Goal: Entertainment & Leisure: Browse casually

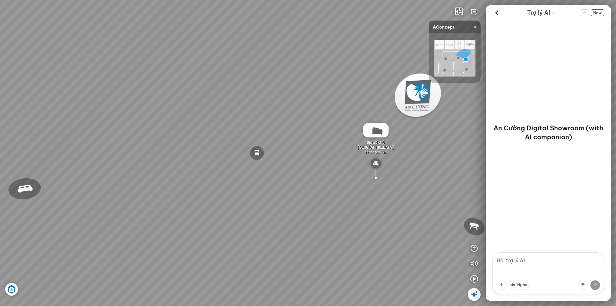
drag, startPoint x: 224, startPoint y: 192, endPoint x: 228, endPoint y: 192, distance: 4.5
click at [225, 192] on div "Đèn [PERSON_NAME] 5.300.000 VND Giường ngủ Palima 19.000.000 VND Ghế thư giãn N…" at bounding box center [308, 153] width 616 height 306
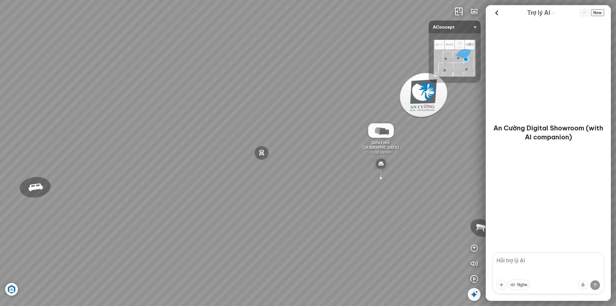
click at [316, 178] on div "Đèn [PERSON_NAME] 5.300.000 VND Giường ngủ Palima 19.000.000 VND Ghế thư giãn N…" at bounding box center [308, 153] width 616 height 306
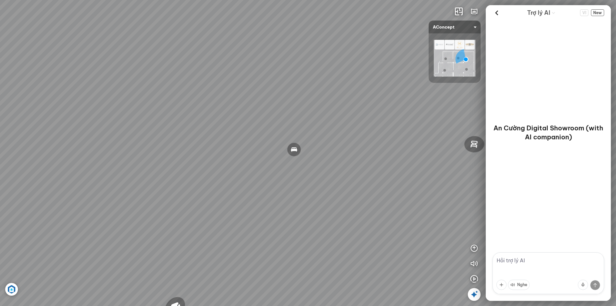
click at [401, 197] on div "Đèn [PERSON_NAME] 5.300.000 VND Giường ngủ Palima 19.000.000 VND Ghế thư giãn N…" at bounding box center [308, 153] width 616 height 306
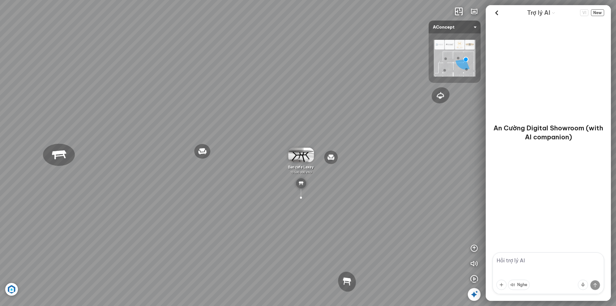
click at [273, 137] on div "Đèn [PERSON_NAME] 5.300.000 VND Giường ngủ Palima 19.000.000 VND Ghế thư giãn N…" at bounding box center [308, 153] width 616 height 306
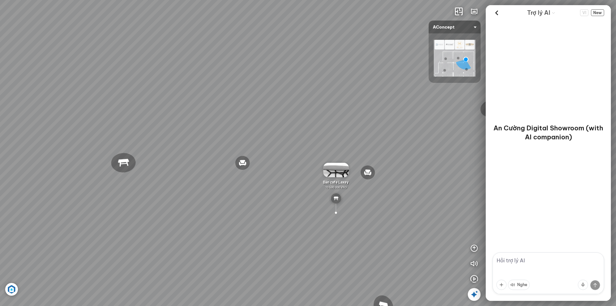
click at [337, 182] on span "Bàn cafe Laxey" at bounding box center [336, 182] width 26 height 4
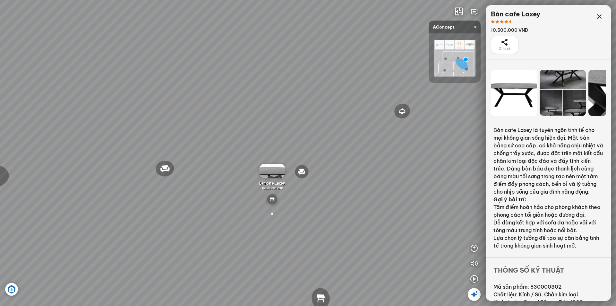
click at [309, 188] on div "Đèn [PERSON_NAME] 5.300.000 VND Giường ngủ Palima 19.000.000 VND Ghế thư giãn N…" at bounding box center [308, 153] width 616 height 306
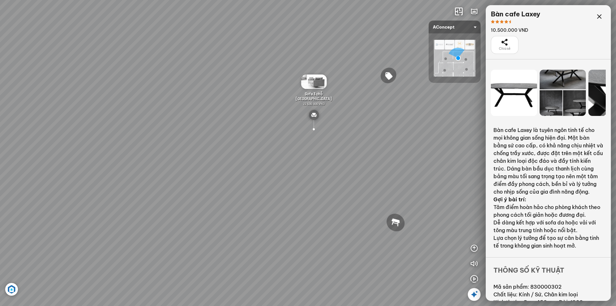
drag, startPoint x: 284, startPoint y: 143, endPoint x: 303, endPoint y: 151, distance: 20.6
click at [295, 147] on div "Tranh in Thành phố 7.000.000 VND Bàn làm việc [PERSON_NAME] 7.300.000 VND Gối T…" at bounding box center [308, 153] width 616 height 306
click at [156, 120] on div "Tranh in Thành phố 7.000.000 VND Bàn làm việc [PERSON_NAME] 7.300.000 VND Gối T…" at bounding box center [308, 153] width 616 height 306
click at [428, 220] on div "Tranh in Thành phố 7.000.000 VND Bàn làm việc [PERSON_NAME] 7.300.000 VND Gối T…" at bounding box center [308, 153] width 616 height 306
drag, startPoint x: 358, startPoint y: 220, endPoint x: 359, endPoint y: 228, distance: 7.6
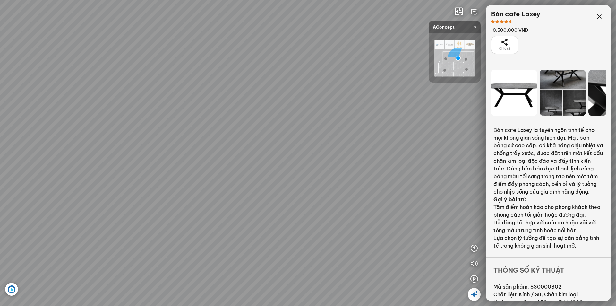
click at [359, 228] on div "Tranh in Thành phố 7.000.000 VND Bàn làm việc [PERSON_NAME] 7.300.000 VND Gối T…" at bounding box center [308, 153] width 616 height 306
click at [213, 156] on div "Tranh in Thành phố 7.000.000 VND Bàn làm việc [PERSON_NAME] 7.300.000 VND Gối T…" at bounding box center [308, 153] width 616 height 306
drag, startPoint x: 126, startPoint y: 143, endPoint x: 196, endPoint y: 190, distance: 84.5
click at [196, 190] on div "Tranh in Thành phố 7.000.000 VND Bàn làm việc [PERSON_NAME] 7.300.000 VND Gối T…" at bounding box center [308, 153] width 616 height 306
drag, startPoint x: 211, startPoint y: 165, endPoint x: 240, endPoint y: 185, distance: 36.0
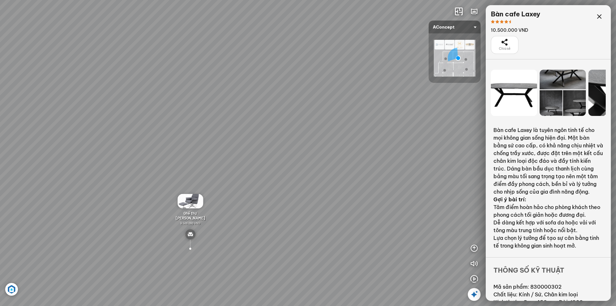
click at [227, 183] on div "Tranh in Thành phố 7.000.000 VND Bàn làm việc [PERSON_NAME] 7.300.000 VND Gối T…" at bounding box center [308, 153] width 616 height 306
drag, startPoint x: 253, startPoint y: 167, endPoint x: 290, endPoint y: 132, distance: 51.1
click at [290, 132] on div "Tranh in Thành phố 7.000.000 VND Bàn làm việc [PERSON_NAME] 7.300.000 VND Gối T…" at bounding box center [308, 153] width 616 height 306
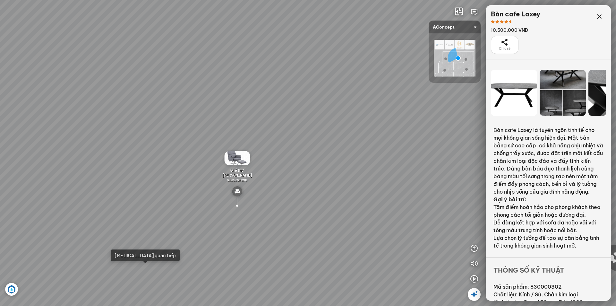
drag, startPoint x: 351, startPoint y: 128, endPoint x: 223, endPoint y: 140, distance: 127.6
click at [229, 140] on div "Tranh in Thành phố 7.000.000 VND Bàn làm việc [PERSON_NAME] 7.300.000 VND Gối T…" at bounding box center [308, 153] width 616 height 306
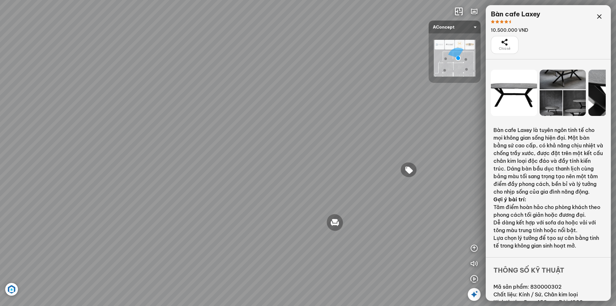
drag, startPoint x: 373, startPoint y: 170, endPoint x: 213, endPoint y: 159, distance: 159.9
click at [221, 162] on div "Tranh in Thành phố 7.000.000 VND Bàn làm việc [PERSON_NAME] 7.300.000 VND Gối T…" at bounding box center [308, 153] width 616 height 306
drag, startPoint x: 386, startPoint y: 175, endPoint x: 360, endPoint y: 117, distance: 63.3
click at [381, 114] on div "Tranh in Thành phố 7.000.000 VND Bàn làm việc [PERSON_NAME] 7.300.000 VND Gối T…" at bounding box center [308, 153] width 616 height 306
drag, startPoint x: 270, startPoint y: 162, endPoint x: 168, endPoint y: 159, distance: 101.5
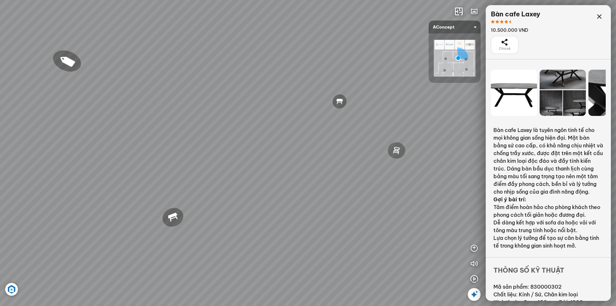
click at [168, 159] on div "Tranh in Thành phố 7.000.000 VND Bàn làm việc [PERSON_NAME] 7.300.000 VND Gối T…" at bounding box center [308, 153] width 616 height 306
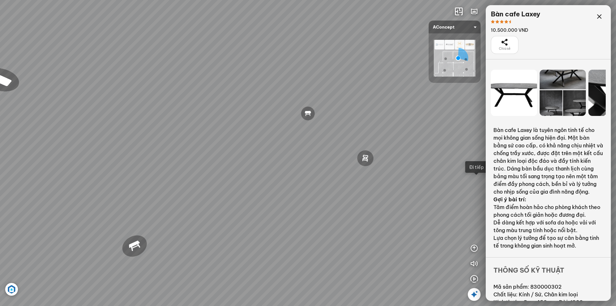
drag, startPoint x: 290, startPoint y: 180, endPoint x: 206, endPoint y: 215, distance: 90.5
click at [209, 216] on div "Tranh in Thành phố 7.000.000 VND Bàn làm việc [PERSON_NAME] 7.300.000 VND Gối T…" at bounding box center [308, 153] width 616 height 306
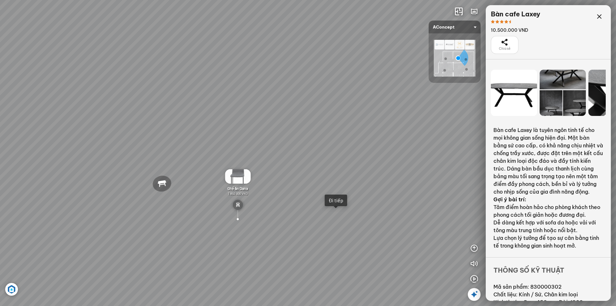
click at [352, 182] on div "Tranh in Thành phố 7.000.000 VND Bàn làm việc [PERSON_NAME] 7.300.000 VND Gối T…" at bounding box center [308, 153] width 616 height 306
drag, startPoint x: 331, startPoint y: 121, endPoint x: 360, endPoint y: 107, distance: 32.2
click at [359, 107] on div at bounding box center [308, 153] width 616 height 306
drag, startPoint x: 324, startPoint y: 165, endPoint x: 275, endPoint y: 172, distance: 49.5
click at [379, 173] on div at bounding box center [308, 153] width 616 height 306
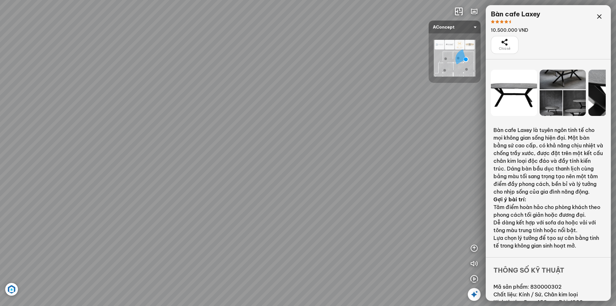
drag, startPoint x: 275, startPoint y: 172, endPoint x: 418, endPoint y: 129, distance: 149.3
click at [414, 118] on div "Đèn [PERSON_NAME] 5.300.000 VND Giường ngủ Palima 19.000.000 VND Ghế thư giãn N…" at bounding box center [308, 153] width 616 height 306
drag, startPoint x: 268, startPoint y: 146, endPoint x: 358, endPoint y: 166, distance: 92.3
click at [358, 165] on div "Đèn [PERSON_NAME] 5.300.000 VND Giường ngủ Palima 19.000.000 VND Ghế thư giãn N…" at bounding box center [308, 153] width 616 height 306
drag, startPoint x: 370, startPoint y: 159, endPoint x: 396, endPoint y: 168, distance: 27.4
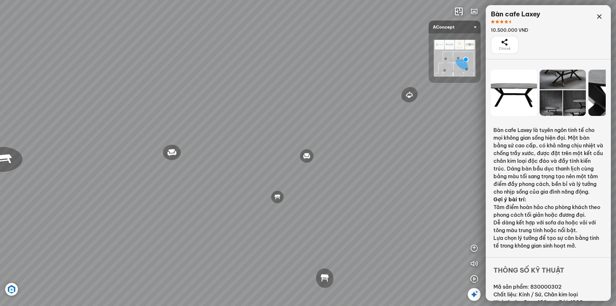
click at [396, 168] on div "Đèn [PERSON_NAME] 5.300.000 VND Giường ngủ Palima 19.000.000 VND Ghế thư giãn N…" at bounding box center [308, 153] width 616 height 306
click at [246, 138] on div "Đèn [PERSON_NAME] 5.300.000 VND Giường ngủ Palima 19.000.000 VND Ghế thư giãn N…" at bounding box center [308, 153] width 616 height 306
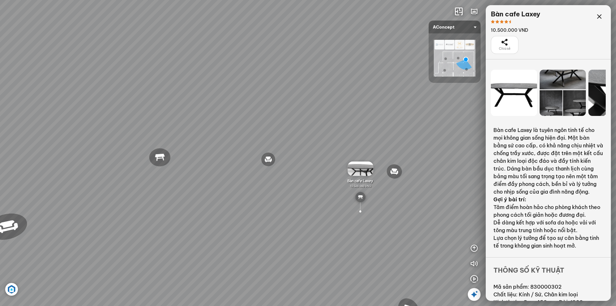
drag, startPoint x: 148, startPoint y: 202, endPoint x: 238, endPoint y: 199, distance: 89.9
click at [238, 199] on div "Đèn [PERSON_NAME] 5.300.000 VND Giường ngủ Palima 19.000.000 VND Ghế thư giãn N…" at bounding box center [308, 153] width 616 height 306
click at [268, 144] on img at bounding box center [268, 145] width 10 height 10
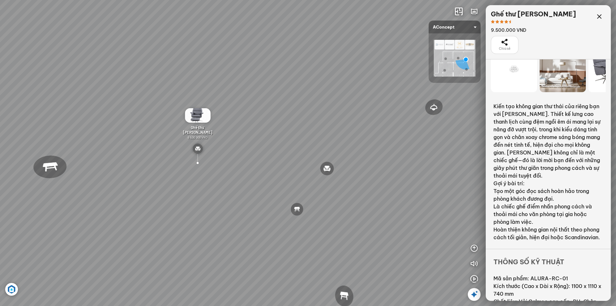
scroll to position [44, 0]
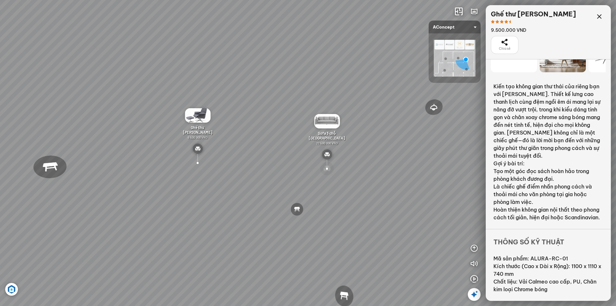
click at [330, 167] on div at bounding box center [327, 168] width 15 height 15
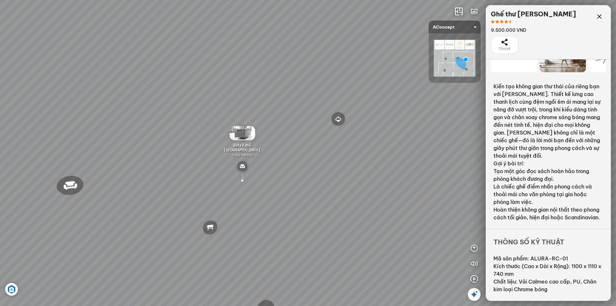
click at [173, 156] on div "Đèn [PERSON_NAME] 5.300.000 VND Giường ngủ Palima 19.000.000 VND Ghế thư giãn N…" at bounding box center [308, 153] width 616 height 306
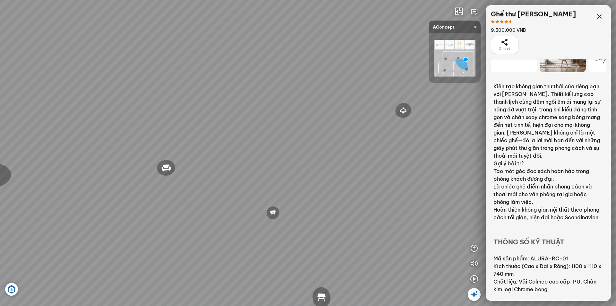
click at [214, 220] on div "Đèn [PERSON_NAME] 5.300.000 VND Giường ngủ Palima 19.000.000 VND Ghế thư giãn N…" at bounding box center [308, 153] width 616 height 306
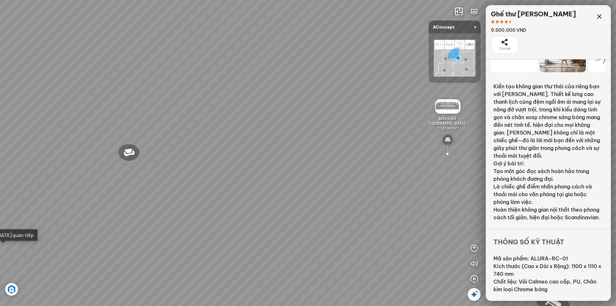
drag, startPoint x: 67, startPoint y: 129, endPoint x: 248, endPoint y: 138, distance: 180.6
click at [248, 138] on div "Tranh in Thành phố 7.000.000 VND Bàn làm việc [PERSON_NAME] 7.300.000 VND Gối T…" at bounding box center [308, 153] width 616 height 306
click at [273, 120] on div "Tranh in Thành phố 7.000.000 VND Bàn làm việc [PERSON_NAME] 7.300.000 VND Gối T…" at bounding box center [308, 153] width 616 height 306
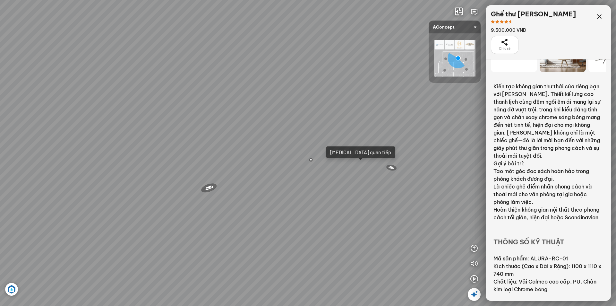
click at [347, 153] on div "Tranh in Thành phố 7.000.000 VND Bàn làm việc [PERSON_NAME] 7.300.000 VND Gối T…" at bounding box center [308, 153] width 616 height 306
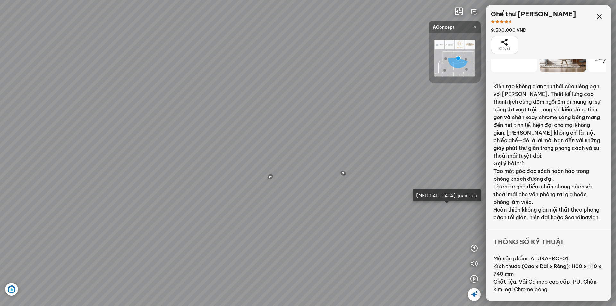
drag, startPoint x: 334, startPoint y: 153, endPoint x: 312, endPoint y: 160, distance: 22.3
click at [312, 160] on div "Tranh in Thành phố 7.000.000 VND Bàn làm việc [PERSON_NAME] 7.300.000 VND Gối T…" at bounding box center [308, 153] width 616 height 306
click at [163, 215] on span "Gối Tựa Lưng Họa Tiết Hoa Hồng Vintage Rosalie" at bounding box center [161, 215] width 37 height 14
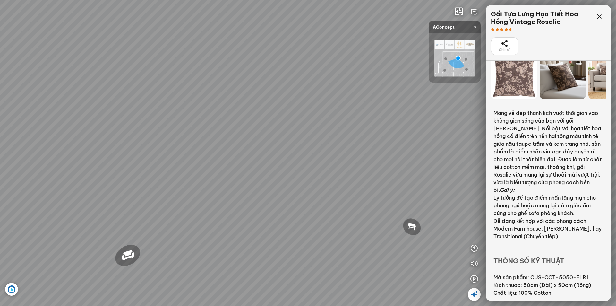
scroll to position [22, 0]
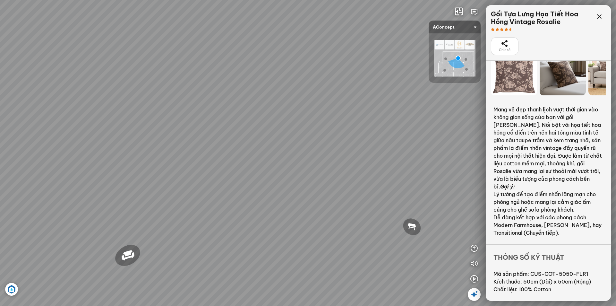
drag, startPoint x: 222, startPoint y: 198, endPoint x: 228, endPoint y: 196, distance: 6.6
click at [228, 196] on div "Tranh in Thành phố 7.000.000 VND Bàn làm việc [PERSON_NAME] 7.300.000 VND Gối T…" at bounding box center [308, 153] width 616 height 306
click at [215, 168] on div "Tranh in Thành phố 7.000.000 VND Bàn làm việc [PERSON_NAME] 7.300.000 VND Gối T…" at bounding box center [308, 153] width 616 height 306
drag, startPoint x: 256, startPoint y: 209, endPoint x: 316, endPoint y: 209, distance: 60.7
click at [316, 209] on div "Tranh in Thành phố 7.000.000 VND Bàn làm việc [PERSON_NAME] 7.300.000 VND Gối T…" at bounding box center [308, 153] width 616 height 306
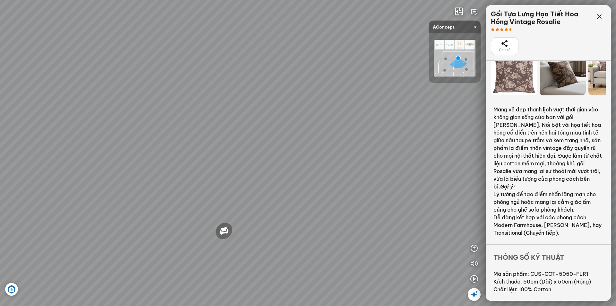
click at [266, 209] on div "Tranh in Thành phố 7.000.000 VND Bàn làm việc [PERSON_NAME] 7.300.000 VND Gối T…" at bounding box center [308, 153] width 616 height 306
click at [157, 183] on div "Tranh in Thành phố 7.000.000 VND Bàn làm việc [PERSON_NAME] 7.300.000 VND Gối T…" at bounding box center [308, 153] width 616 height 306
click at [169, 201] on div "Tranh in Thành phố 7.000.000 VND Bàn làm việc [PERSON_NAME] 7.300.000 VND Gối T…" at bounding box center [308, 153] width 616 height 306
click at [161, 218] on div "Tranh in Thành phố 7.000.000 VND Bàn làm việc [PERSON_NAME] 7.300.000 VND Gối T…" at bounding box center [308, 153] width 616 height 306
click at [27, 149] on div at bounding box center [308, 153] width 616 height 306
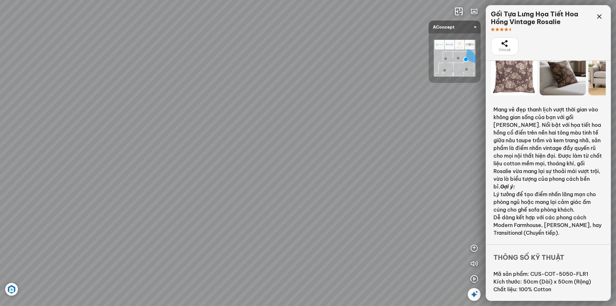
click at [186, 174] on div at bounding box center [308, 153] width 616 height 306
click at [283, 196] on div "Đèn [PERSON_NAME] 5.300.000 VND Giường ngủ Palima 19.000.000 VND Ghế thư giãn N…" at bounding box center [308, 153] width 616 height 306
drag, startPoint x: 311, startPoint y: 179, endPoint x: 214, endPoint y: 158, distance: 98.9
click at [117, 153] on div at bounding box center [308, 153] width 616 height 306
click at [166, 179] on div at bounding box center [308, 153] width 616 height 306
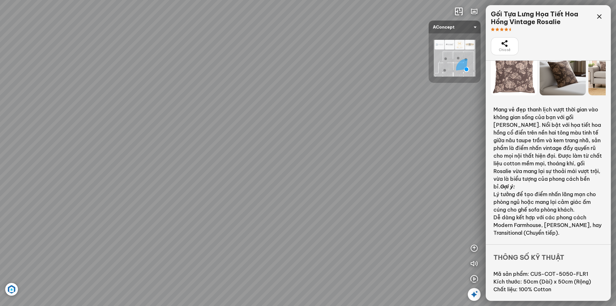
click at [93, 182] on div "Ghế ăn Andrew 3.200.000 VND Ghế ăn Wilma 1.800.000 VND Sofa 3 chỗ [PERSON_NAME]…" at bounding box center [308, 153] width 616 height 306
drag, startPoint x: 307, startPoint y: 185, endPoint x: 137, endPoint y: 181, distance: 169.5
click at [137, 181] on div "Ghế ăn Andrew 3.200.000 VND Ghế ăn Wilma 1.800.000 VND Sofa 3 chỗ [PERSON_NAME]…" at bounding box center [308, 153] width 616 height 306
drag, startPoint x: 209, startPoint y: 185, endPoint x: 93, endPoint y: 178, distance: 115.4
click at [102, 179] on div "Ghế ăn Andrew 3.200.000 VND Ghế ăn Wilma 1.800.000 VND Sofa 3 chỗ [PERSON_NAME]…" at bounding box center [308, 153] width 616 height 306
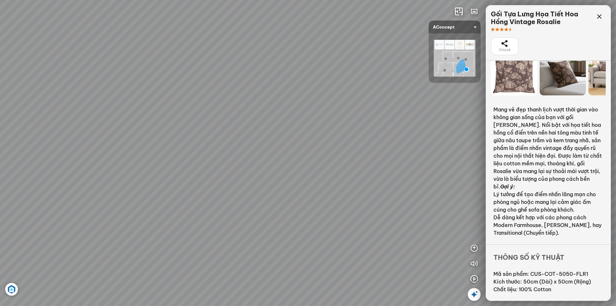
drag, startPoint x: 261, startPoint y: 176, endPoint x: 46, endPoint y: 136, distance: 218.7
click at [27, 136] on div "Ghế ăn Andrew 3.200.000 VND Ghế ăn Wilma 1.800.000 VND Sofa 3 chỗ [PERSON_NAME]…" at bounding box center [308, 153] width 616 height 306
drag, startPoint x: 232, startPoint y: 140, endPoint x: 120, endPoint y: 142, distance: 112.4
click at [102, 150] on div "Ghế ăn Andrew 3.200.000 VND Ghế ăn Wilma 1.800.000 VND Sofa 3 chỗ [PERSON_NAME]…" at bounding box center [308, 153] width 616 height 306
drag, startPoint x: 344, startPoint y: 264, endPoint x: 256, endPoint y: 234, distance: 93.2
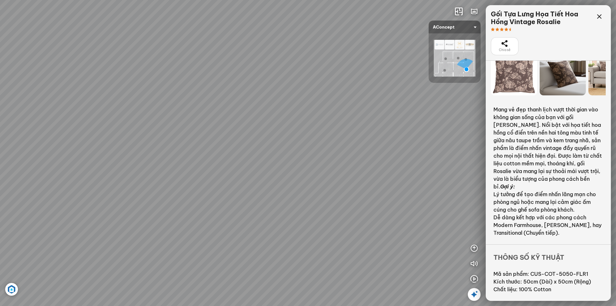
click at [252, 236] on div "Ghế ăn Andrew 3.200.000 VND Ghế ăn Wilma 1.800.000 VND Sofa 3 chỗ [PERSON_NAME]…" at bounding box center [308, 153] width 616 height 306
drag, startPoint x: 301, startPoint y: 245, endPoint x: 108, endPoint y: 223, distance: 194.4
click at [104, 226] on div "Ghế ăn Andrew 3.200.000 VND Ghế ăn Wilma 1.800.000 VND Sofa 3 chỗ [PERSON_NAME]…" at bounding box center [308, 153] width 616 height 306
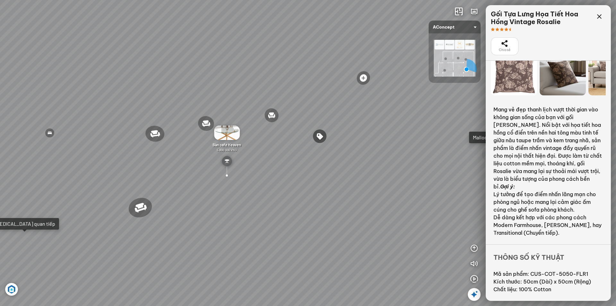
click at [451, 43] on img at bounding box center [455, 58] width 42 height 37
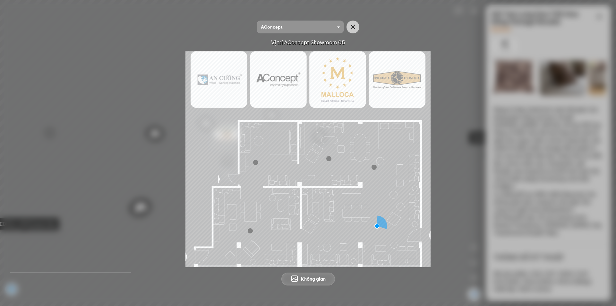
click at [274, 74] on img at bounding box center [308, 159] width 245 height 216
click at [270, 79] on img at bounding box center [308, 159] width 245 height 216
click at [249, 249] on img at bounding box center [308, 159] width 245 height 216
click at [256, 236] on img at bounding box center [308, 159] width 245 height 216
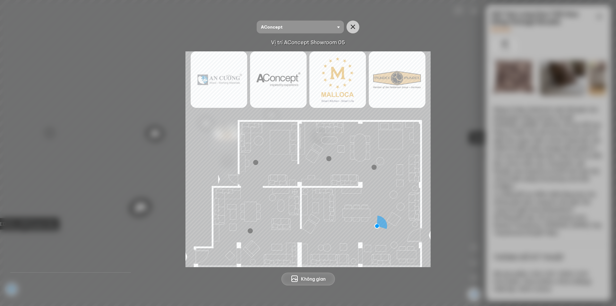
click at [249, 230] on div at bounding box center [250, 230] width 5 height 5
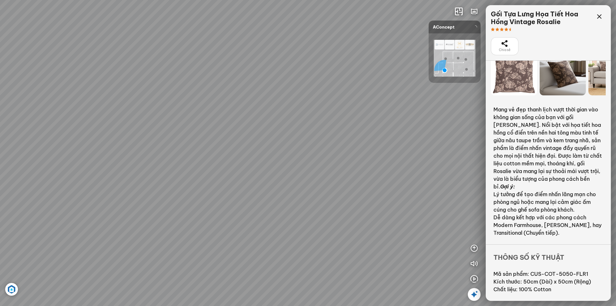
click at [241, 156] on div at bounding box center [308, 153] width 616 height 306
drag, startPoint x: 260, startPoint y: 151, endPoint x: 15, endPoint y: 216, distance: 253.7
click at [15, 216] on div "Sofa góc phải Amery 110.000.000 VND Sofa 2 chỗ Biloxi 15.000.000 VND Sofa góc t…" at bounding box center [308, 153] width 616 height 306
drag, startPoint x: 141, startPoint y: 235, endPoint x: 13, endPoint y: 236, distance: 127.8
click at [15, 236] on div "Sofa góc phải Amery 110.000.000 VND Sofa 2 chỗ Biloxi 15.000.000 VND Sofa góc t…" at bounding box center [308, 153] width 616 height 306
